Goal: Find contact information: Find contact information

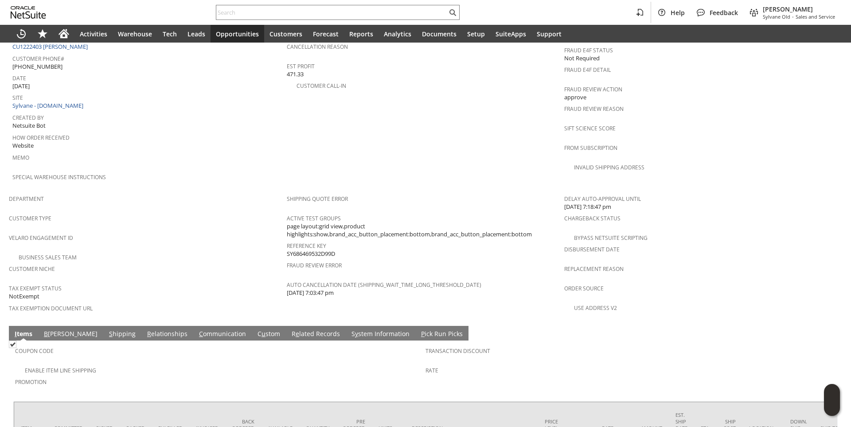
scroll to position [343, 0]
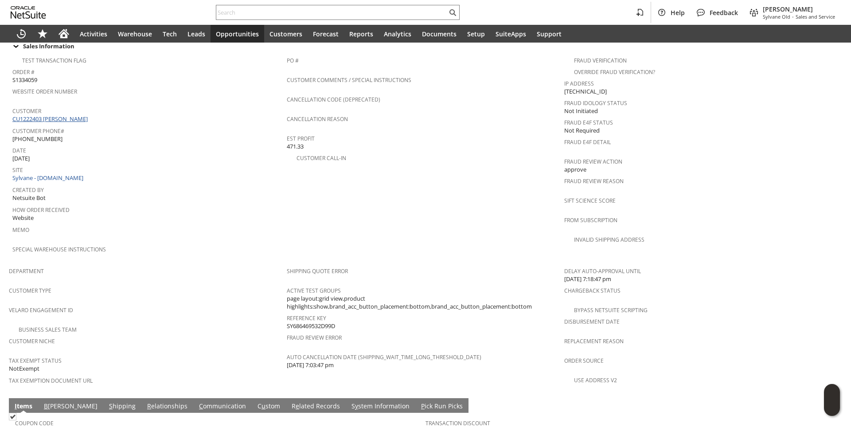
drag, startPoint x: 98, startPoint y: 108, endPoint x: 46, endPoint y: 108, distance: 51.4
click at [46, 108] on div "Customer CU1222403 [PERSON_NAME]" at bounding box center [147, 114] width 270 height 19
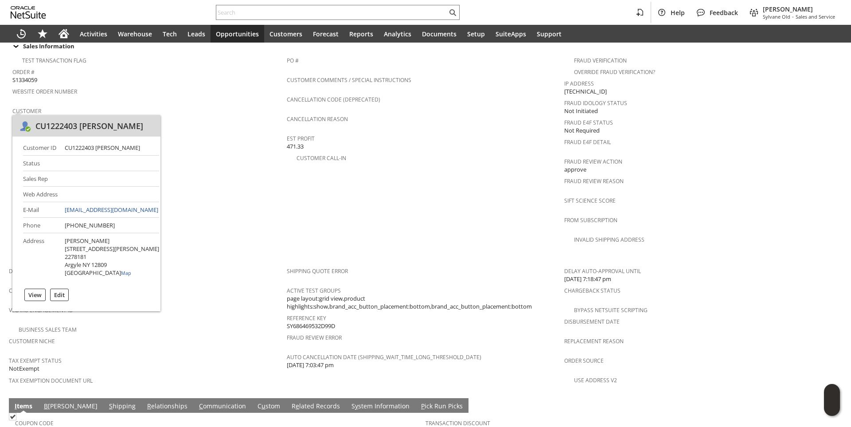
copy link "[PERSON_NAME]"
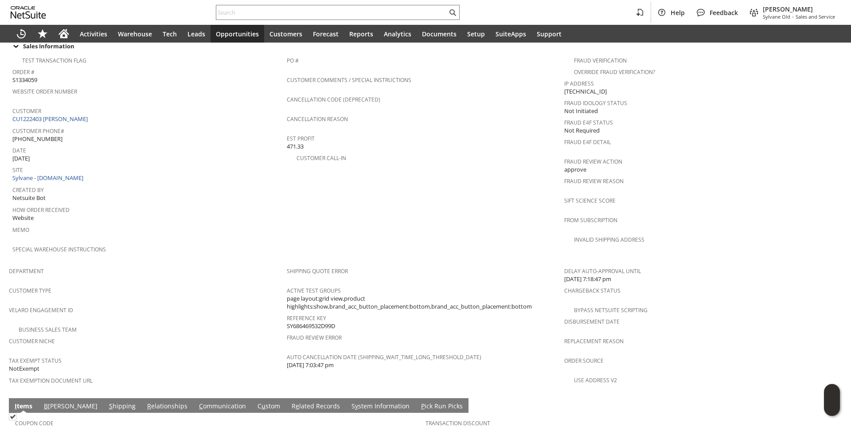
drag, startPoint x: 106, startPoint y: 118, endPoint x: 102, endPoint y: 107, distance: 12.5
click at [106, 125] on span "Customer Phone#" at bounding box center [147, 130] width 270 height 10
drag, startPoint x: 101, startPoint y: 106, endPoint x: 13, endPoint y: 109, distance: 88.3
click at [13, 109] on div "Customer CU1222403 [PERSON_NAME]" at bounding box center [147, 114] width 270 height 19
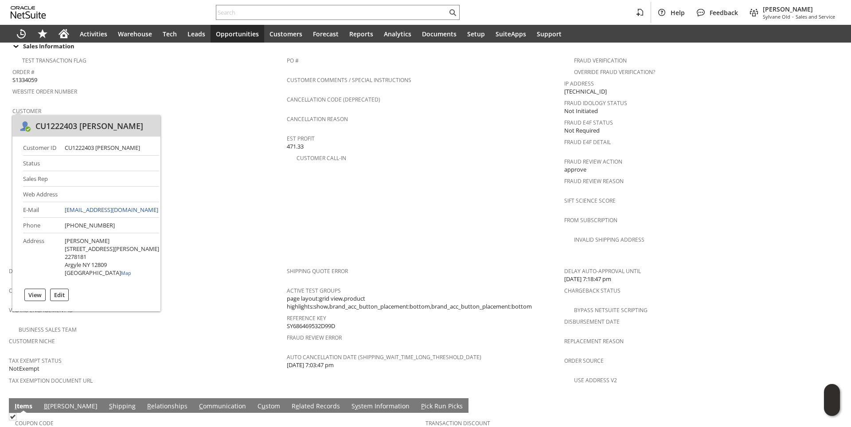
copy link "CU1222403 [PERSON_NAME]"
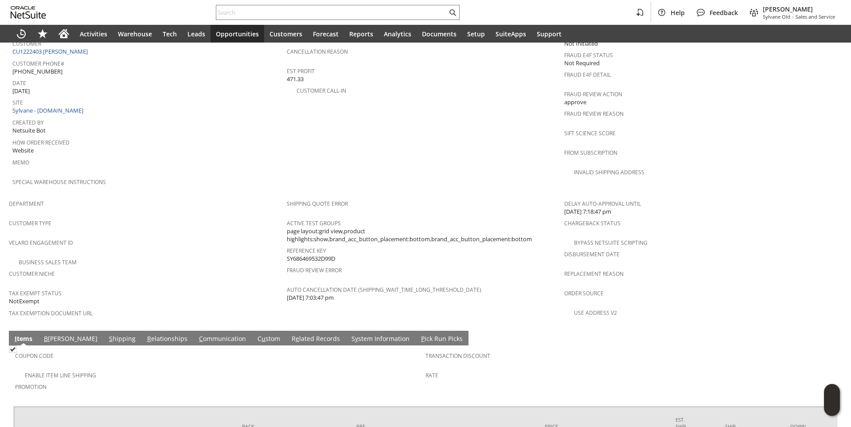
scroll to position [431, 0]
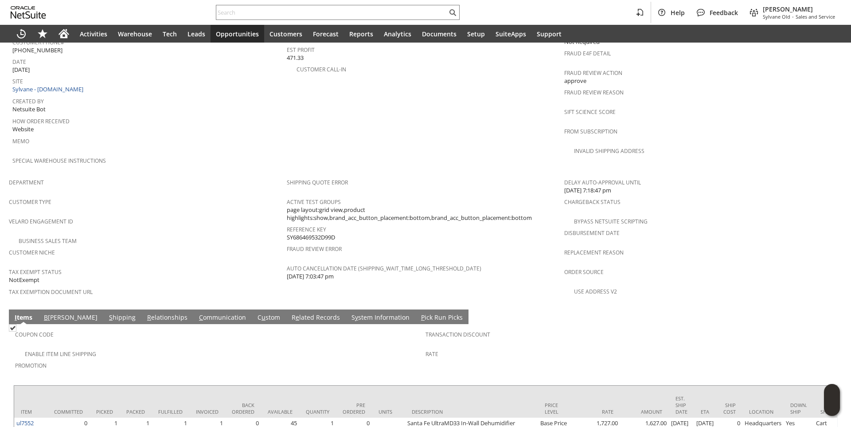
click at [197, 313] on link "C ommunication" at bounding box center [222, 318] width 51 height 10
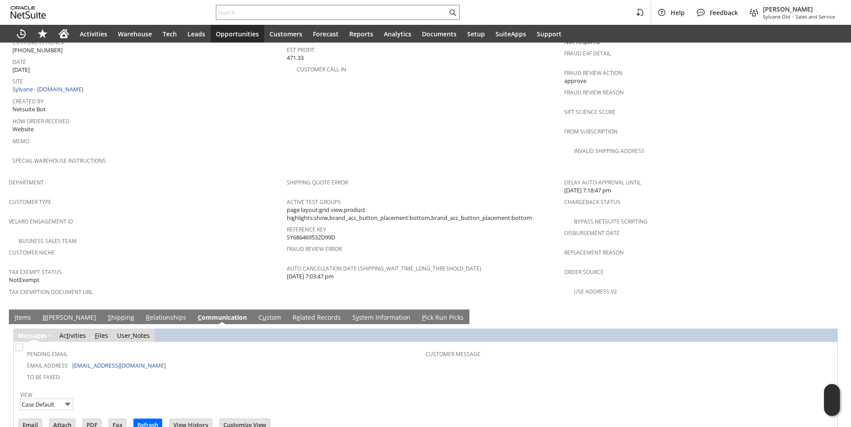
scroll to position [0, 0]
drag, startPoint x: 158, startPoint y: 345, endPoint x: 72, endPoint y: 346, distance: 86.0
click at [72, 359] on td "Email Address [EMAIL_ADDRESS][DOMAIN_NAME]" at bounding box center [221, 365] width 408 height 12
copy link "[EMAIL_ADDRESS][DOMAIN_NAME]"
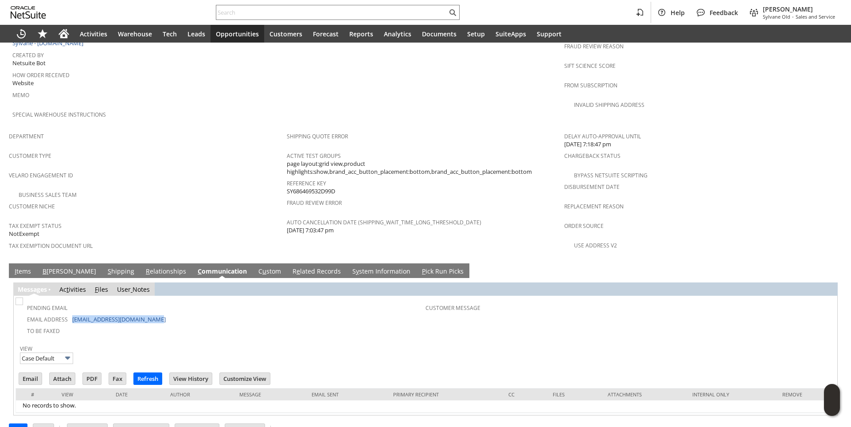
click at [22, 267] on link "I tems" at bounding box center [22, 272] width 21 height 10
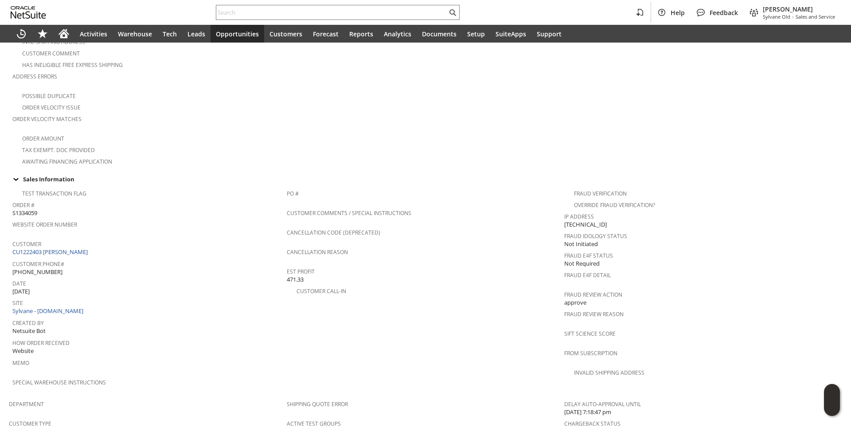
scroll to position [0, 0]
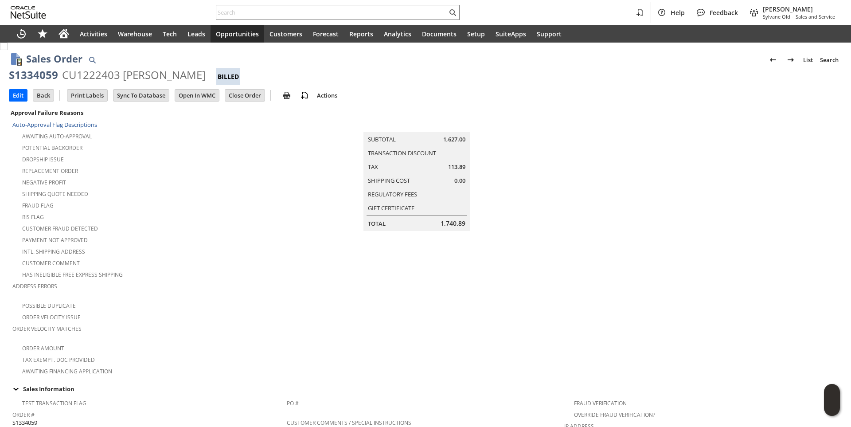
click at [63, 74] on div "CU1222403 [PERSON_NAME]" at bounding box center [134, 75] width 144 height 14
drag, startPoint x: 11, startPoint y: 75, endPoint x: 204, endPoint y: 72, distance: 193.4
click at [204, 72] on div "S1334059 CU1222403 [PERSON_NAME] Billed" at bounding box center [426, 76] width 834 height 17
copy div "S1334059 CU1222403 [PERSON_NAME]"
